Goal: Information Seeking & Learning: Find specific fact

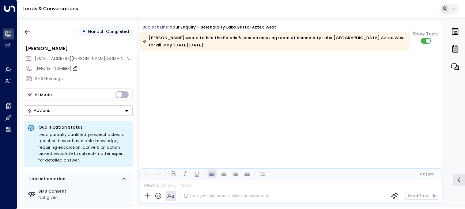
scroll to position [595, 0]
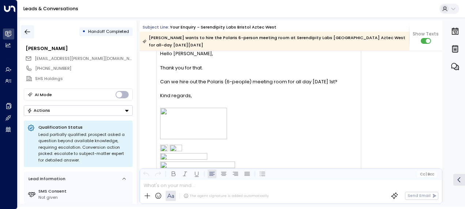
click at [26, 30] on icon "button" at bounding box center [27, 31] width 7 height 7
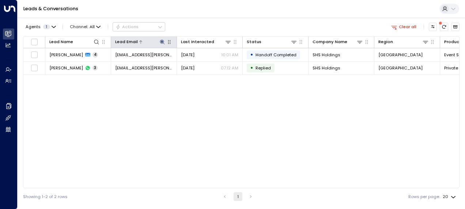
click at [161, 43] on icon at bounding box center [162, 42] width 6 height 6
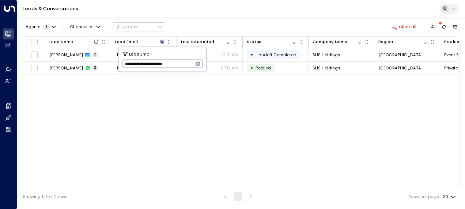
click at [199, 62] on icon "button" at bounding box center [198, 63] width 5 height 5
click at [155, 63] on input "text" at bounding box center [162, 64] width 81 height 12
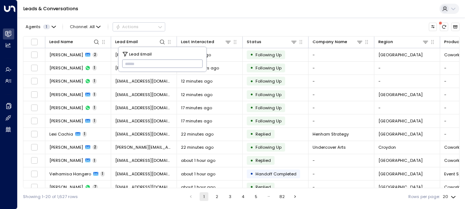
paste input "**********"
type input "**********"
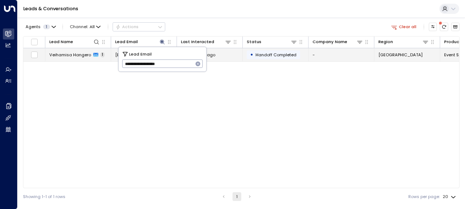
click at [232, 56] on div "about 1 hour ago" at bounding box center [209, 55] width 57 height 6
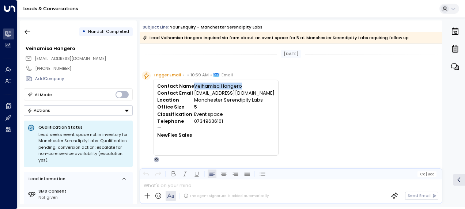
drag, startPoint x: 240, startPoint y: 86, endPoint x: 193, endPoint y: 82, distance: 47.3
click at [194, 83] on td "Veihamisa Hangero" at bounding box center [234, 86] width 80 height 7
copy td "Veihamisa Hangero"
